Goal: Information Seeking & Learning: Learn about a topic

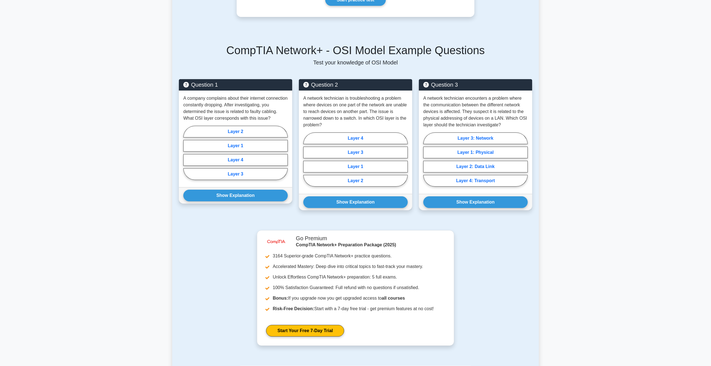
scroll to position [154, 0]
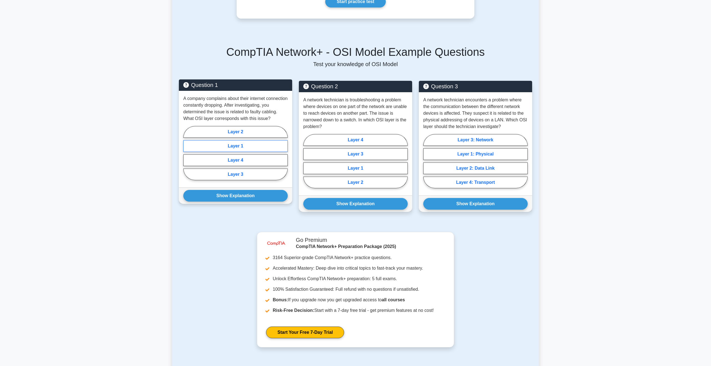
click at [244, 147] on label "Layer 1" at bounding box center [235, 146] width 104 height 12
click at [187, 153] on input "Layer 1" at bounding box center [185, 155] width 4 height 4
radio input "true"
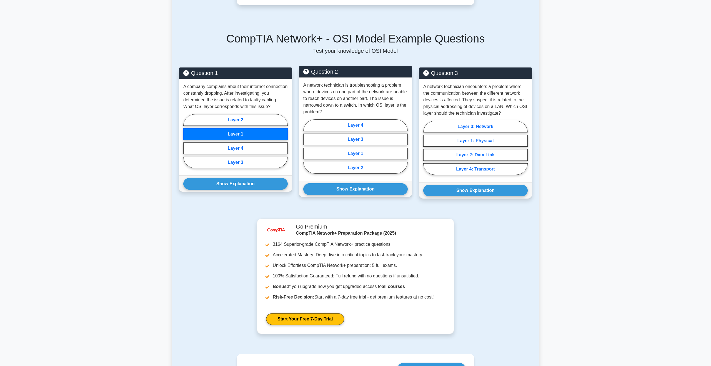
scroll to position [168, 0]
click at [361, 189] on button "Show Explanation" at bounding box center [355, 189] width 104 height 12
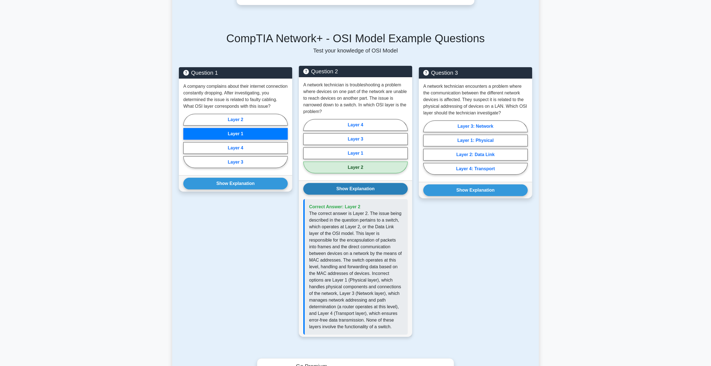
click at [359, 187] on button "Show Explanation" at bounding box center [355, 189] width 104 height 12
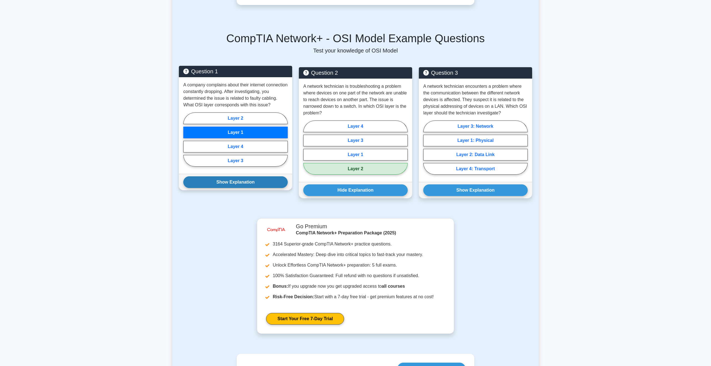
click at [255, 183] on button "Show Explanation" at bounding box center [235, 182] width 104 height 12
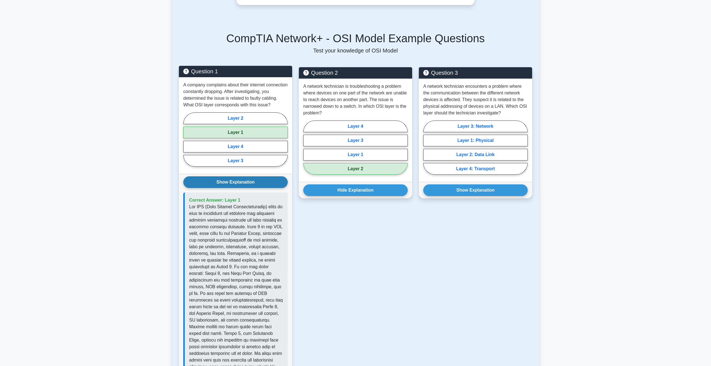
click at [255, 183] on button "Show Explanation" at bounding box center [235, 182] width 104 height 12
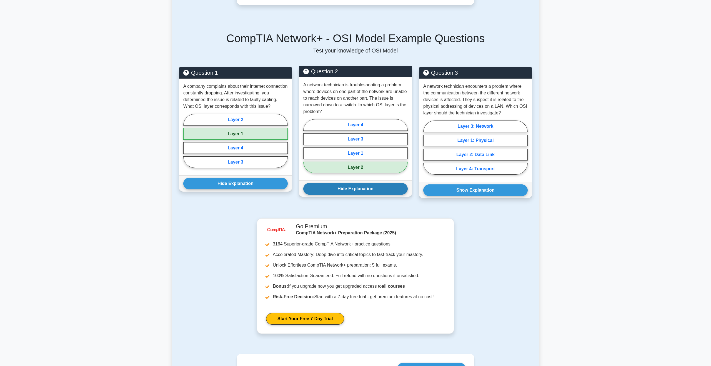
scroll to position [169, 0]
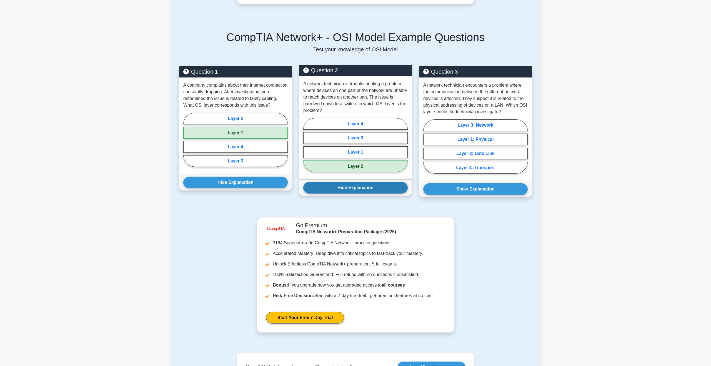
click at [360, 186] on button "Hide Explanation" at bounding box center [355, 188] width 104 height 12
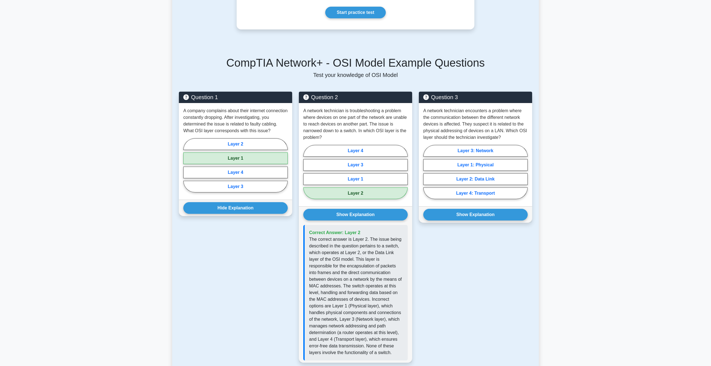
scroll to position [142, 0]
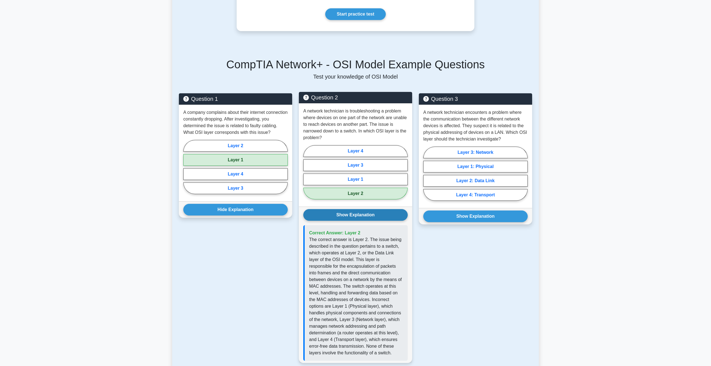
click at [365, 215] on button "Show Explanation" at bounding box center [355, 215] width 104 height 12
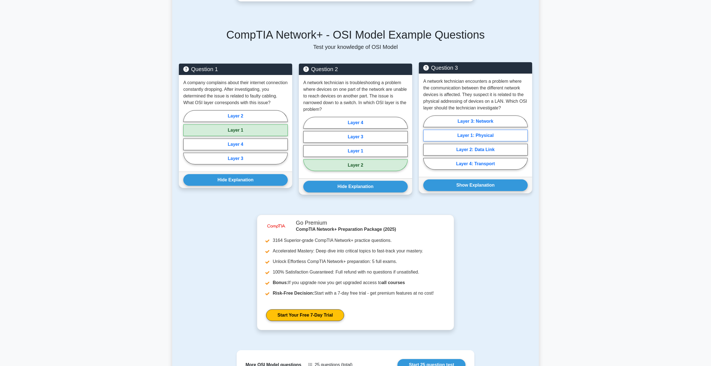
scroll to position [175, 0]
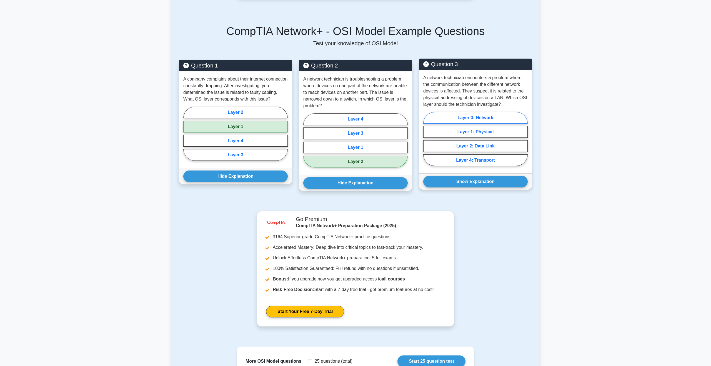
click at [495, 117] on label "Layer 3: Network" at bounding box center [475, 118] width 104 height 12
click at [427, 139] on input "Layer 3: Network" at bounding box center [425, 141] width 4 height 4
radio input "true"
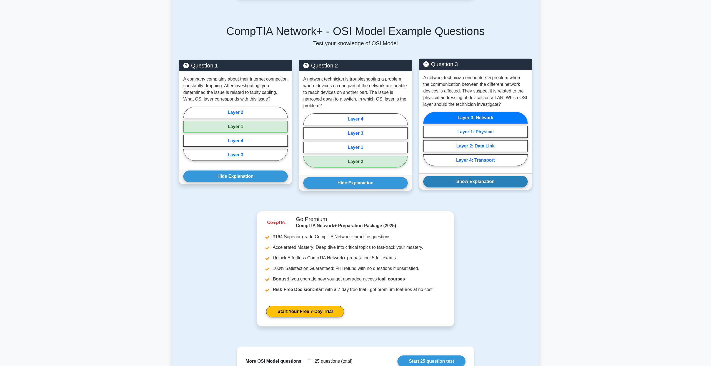
click at [491, 183] on button "Show Explanation" at bounding box center [475, 182] width 104 height 12
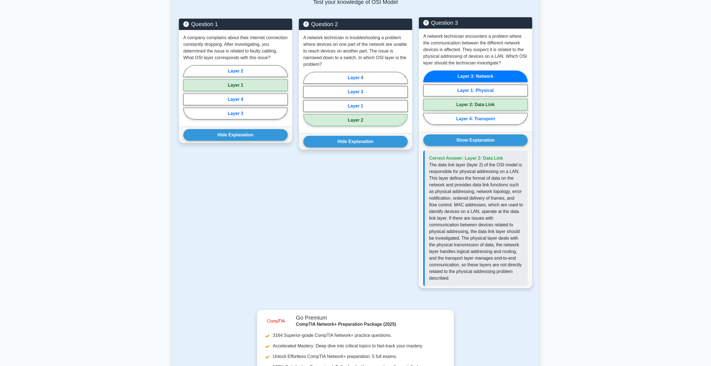
scroll to position [218, 0]
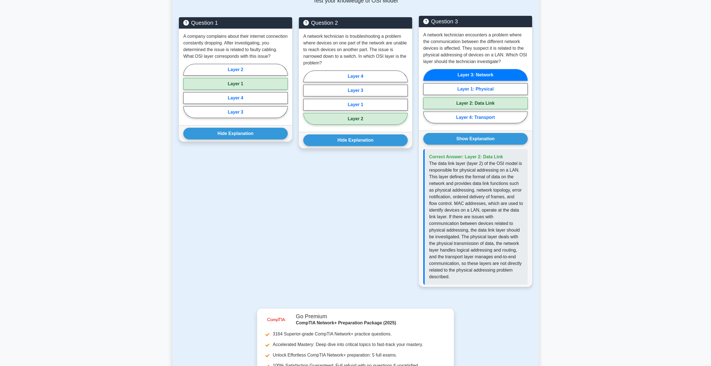
click at [478, 105] on label "Layer 2: Data Link" at bounding box center [475, 103] width 104 height 12
click at [427, 100] on input "Layer 2: Data Link" at bounding box center [425, 98] width 4 height 4
radio input "true"
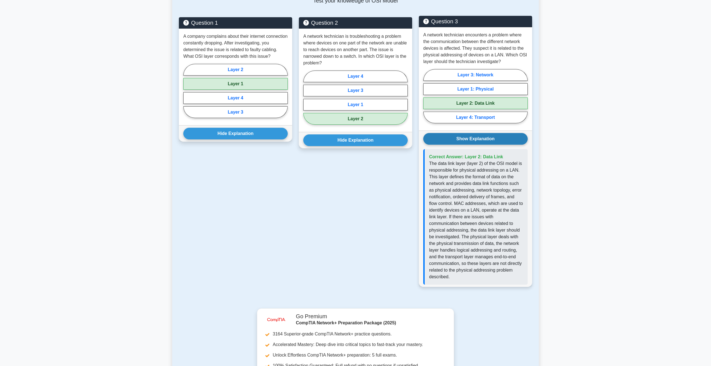
click at [476, 138] on button "Show Explanation" at bounding box center [475, 139] width 104 height 12
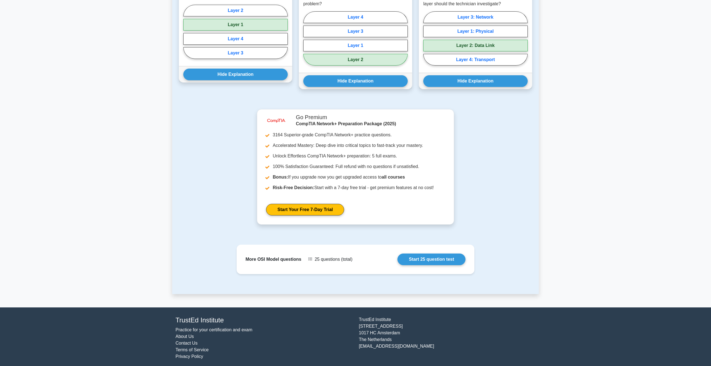
scroll to position [243, 0]
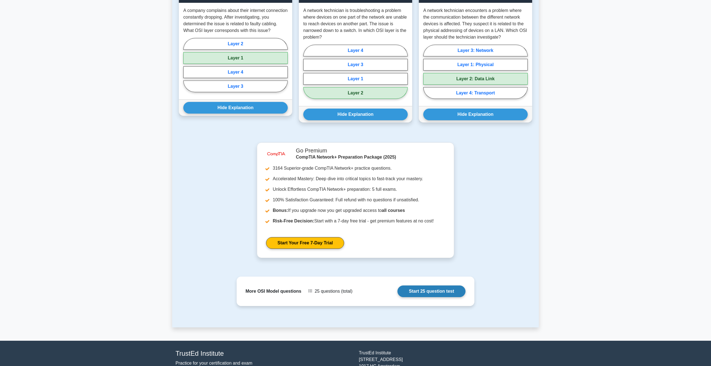
click at [435, 292] on link "Start 25 question test" at bounding box center [431, 291] width 68 height 12
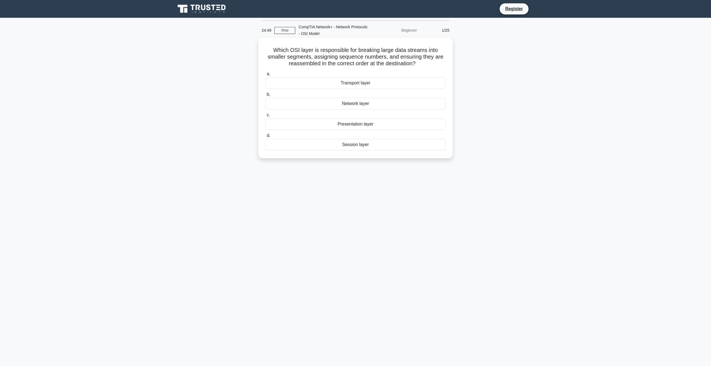
click at [357, 84] on div "Transport layer" at bounding box center [355, 83] width 180 height 12
click at [265, 76] on input "a. Transport layer" at bounding box center [265, 74] width 0 height 4
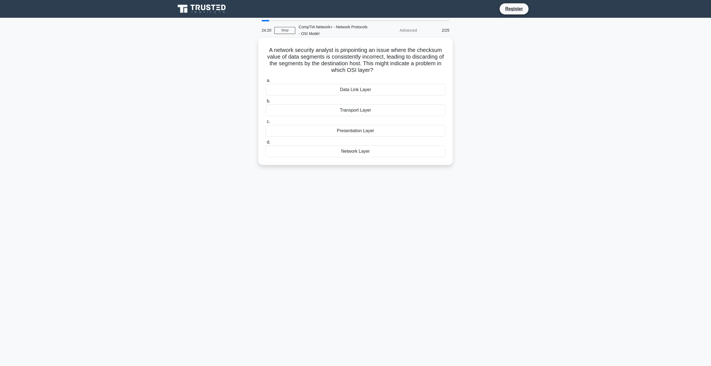
click at [368, 111] on div "Transport Layer" at bounding box center [355, 110] width 180 height 12
click at [265, 103] on input "b. Transport Layer" at bounding box center [265, 101] width 0 height 4
click at [366, 91] on div "Layer 3 – Network" at bounding box center [355, 90] width 180 height 12
click at [265, 82] on input "a. Layer 3 – Network" at bounding box center [265, 81] width 0 height 4
click at [370, 112] on div "Layer 5 - Session" at bounding box center [355, 110] width 180 height 12
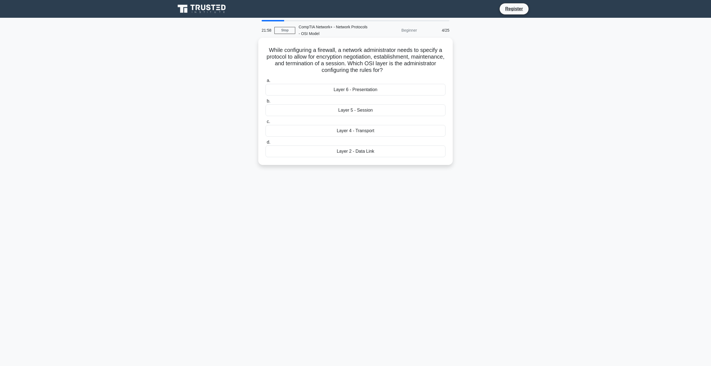
click at [265, 103] on input "b. Layer 5 - Session" at bounding box center [265, 101] width 0 height 4
click at [369, 130] on div "Layer 2 — Data Link" at bounding box center [355, 131] width 180 height 12
click at [265, 124] on input "c. Layer 2 — Data Link" at bounding box center [265, 122] width 0 height 4
click at [364, 110] on div "Layer 4 – Transport" at bounding box center [355, 110] width 180 height 12
click at [265, 103] on input "b. Layer 4 – Transport" at bounding box center [265, 101] width 0 height 4
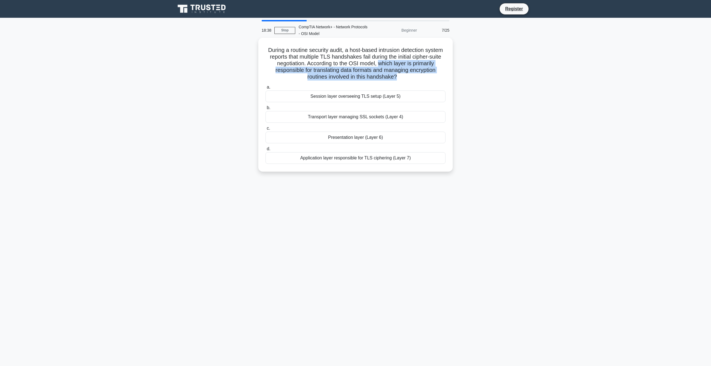
drag, startPoint x: 379, startPoint y: 65, endPoint x: 396, endPoint y: 75, distance: 19.6
click at [396, 75] on h5 "During a routine security audit, a host-based intrusion detection system report…" at bounding box center [355, 64] width 181 height 34
copy h5 "which layer is primarily responsible for translating data formats and managing …"
click at [374, 139] on div "Presentation layer (Layer 6)" at bounding box center [355, 138] width 180 height 12
click at [265, 130] on input "c. Presentation layer (Layer 6)" at bounding box center [265, 129] width 0 height 4
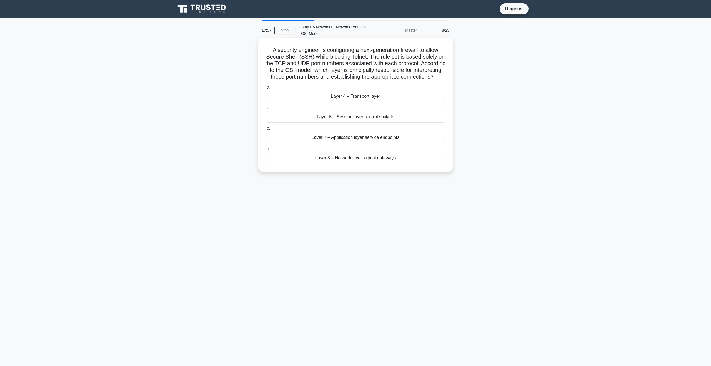
click at [381, 100] on div "Layer 4 – Transport layer" at bounding box center [355, 96] width 180 height 12
click at [265, 89] on input "a. Layer 4 – Transport layer" at bounding box center [265, 87] width 0 height 4
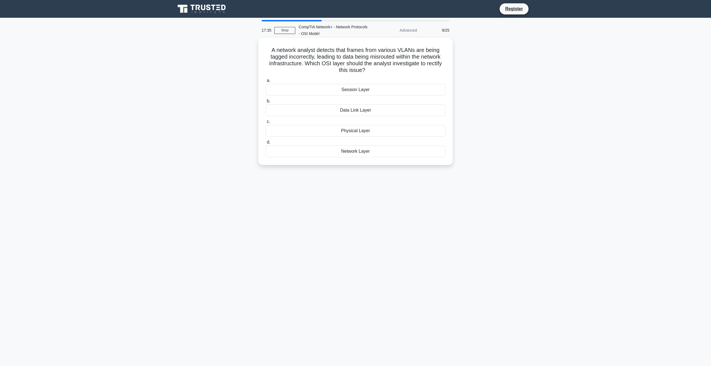
click at [367, 110] on div "Data Link Layer" at bounding box center [355, 110] width 180 height 12
click at [265, 103] on input "b. Data Link Layer" at bounding box center [265, 101] width 0 height 4
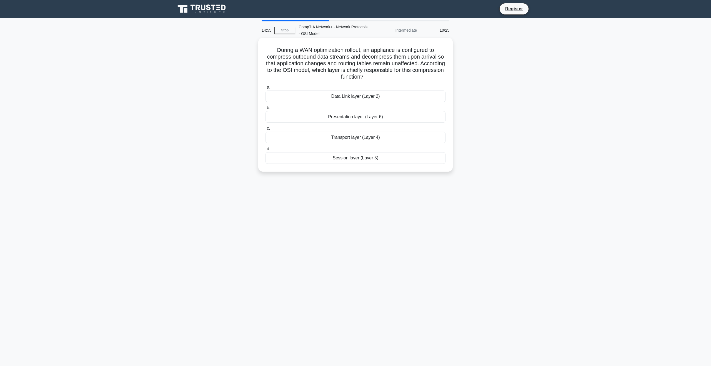
click at [351, 118] on div "Presentation layer (Layer 6)" at bounding box center [355, 117] width 180 height 12
click at [265, 110] on input "b. Presentation layer (Layer 6)" at bounding box center [265, 108] width 0 height 4
